Goal: Task Accomplishment & Management: Manage account settings

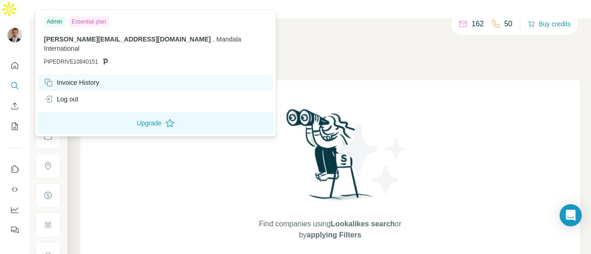
click at [64, 78] on div "Invoice History" at bounding box center [71, 82] width 55 height 9
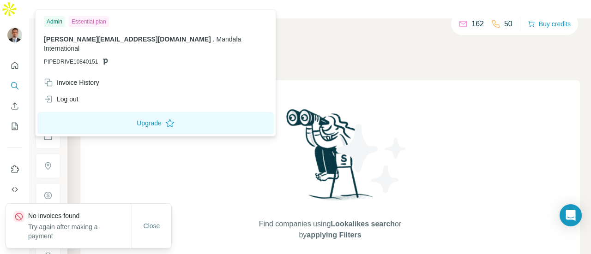
click at [94, 18] on div "Essential plan" at bounding box center [89, 21] width 40 height 11
click at [45, 20] on div "Admin" at bounding box center [54, 21] width 21 height 11
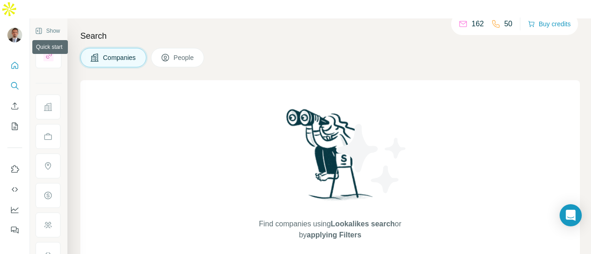
click at [13, 61] on icon "Quick start" at bounding box center [14, 65] width 9 height 9
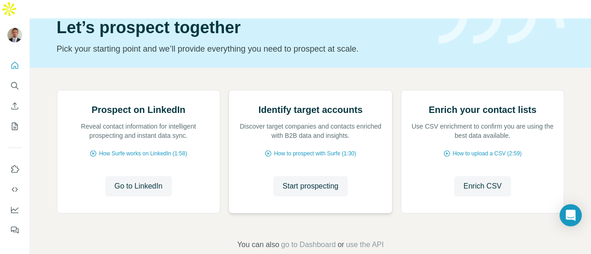
scroll to position [61, 0]
click at [14, 61] on icon "Quick start" at bounding box center [14, 65] width 9 height 9
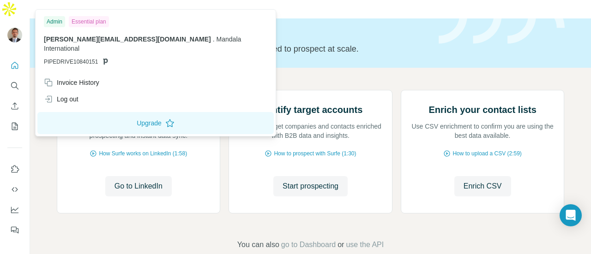
click at [14, 28] on img at bounding box center [14, 35] width 15 height 15
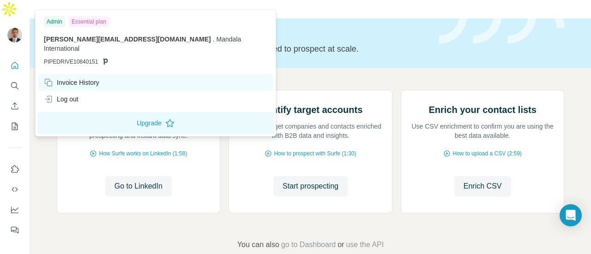
click at [72, 78] on div "Invoice History" at bounding box center [71, 82] width 55 height 9
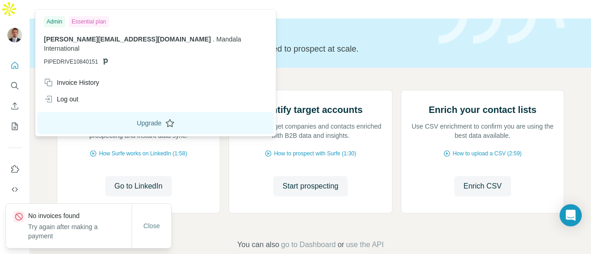
click at [132, 115] on button "Upgrade" at bounding box center [155, 123] width 236 height 22
